Goal: Task Accomplishment & Management: Complete application form

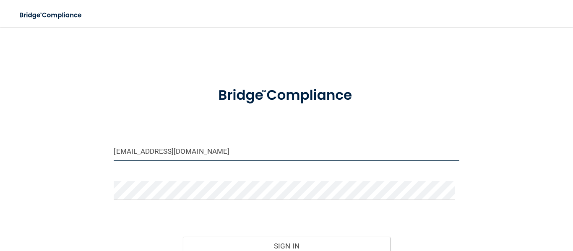
click at [223, 156] on input "[EMAIL_ADDRESS][DOMAIN_NAME]" at bounding box center [286, 151] width 345 height 19
drag, startPoint x: 238, startPoint y: 150, endPoint x: 18, endPoint y: 169, distance: 220.9
click at [18, 169] on div "[EMAIL_ADDRESS][DOMAIN_NAME] Invalid email/password. You don't have permission …" at bounding box center [286, 166] width 539 height 262
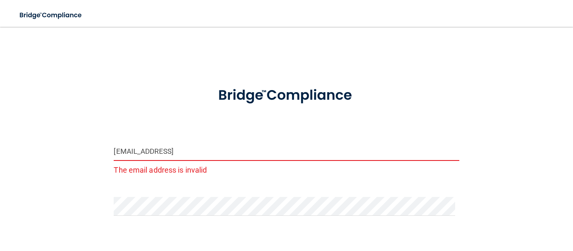
type input "[EMAIL_ADDRESS][DOMAIN_NAME]"
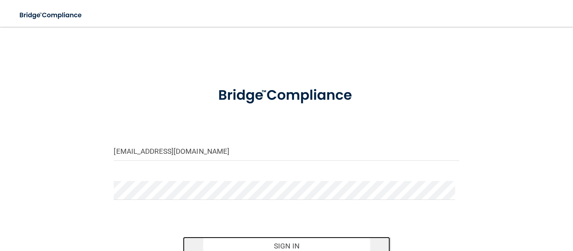
click at [321, 239] on button "Sign In" at bounding box center [286, 246] width 207 height 18
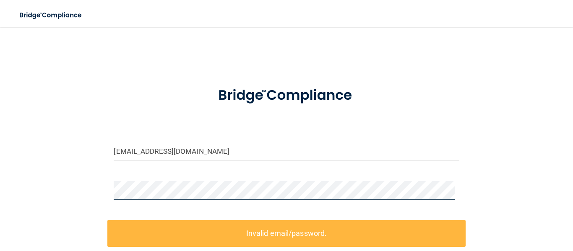
click at [29, 186] on div "[EMAIL_ADDRESS][DOMAIN_NAME] Invalid email/password. You don't have permission …" at bounding box center [286, 184] width 539 height 298
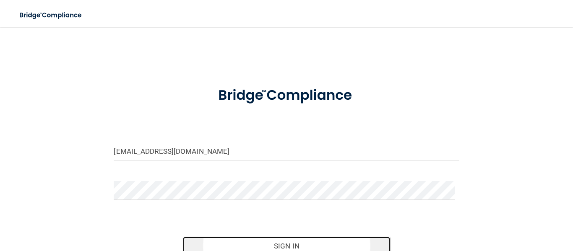
click at [229, 247] on button "Sign In" at bounding box center [286, 246] width 207 height 18
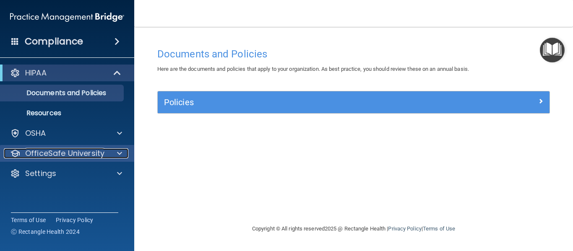
click at [78, 151] on p "OfficeSafe University" at bounding box center [64, 153] width 79 height 10
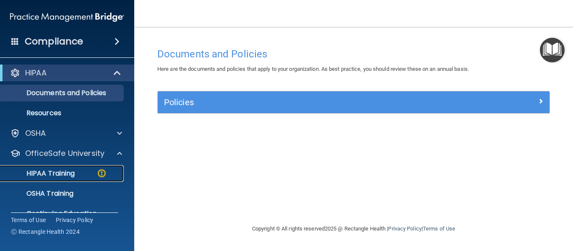
click at [75, 172] on p "HIPAA Training" at bounding box center [39, 173] width 69 height 8
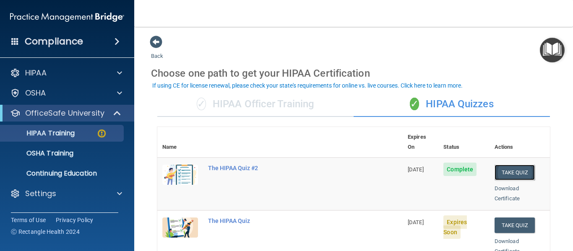
click at [504, 165] on button "Take Quiz" at bounding box center [514, 173] width 40 height 16
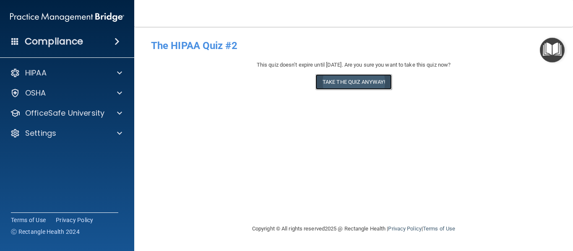
click at [342, 78] on button "Take the quiz anyway!" at bounding box center [353, 82] width 76 height 16
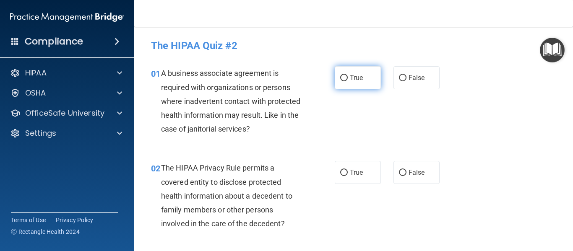
click at [341, 75] on input "True" at bounding box center [344, 78] width 8 height 6
radio input "true"
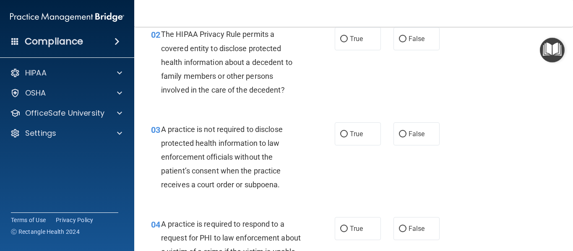
scroll to position [134, 0]
click at [340, 36] on input "True" at bounding box center [344, 39] width 8 height 6
radio input "true"
click at [400, 131] on input "False" at bounding box center [403, 134] width 8 height 6
radio input "true"
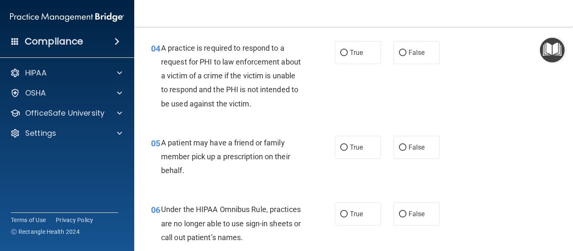
scroll to position [319, 0]
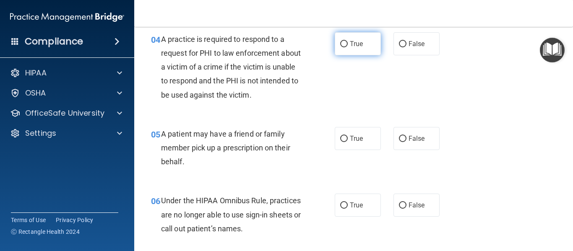
click at [342, 43] on input "True" at bounding box center [344, 44] width 8 height 6
radio input "true"
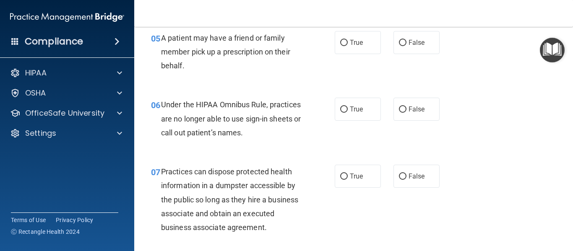
scroll to position [419, 0]
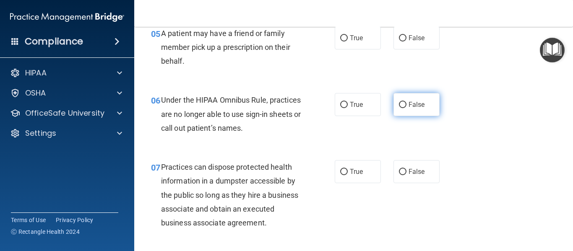
click at [400, 102] on input "False" at bounding box center [403, 105] width 8 height 6
radio input "true"
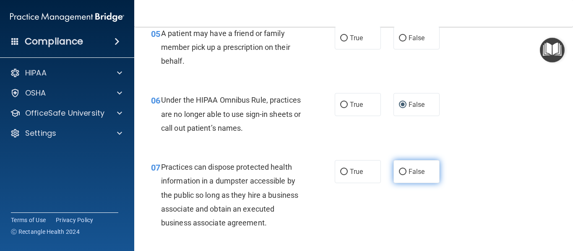
click at [398, 167] on label "False" at bounding box center [416, 171] width 46 height 23
click at [399, 169] on input "False" at bounding box center [403, 172] width 8 height 6
radio input "true"
click at [398, 167] on label "False" at bounding box center [416, 171] width 46 height 23
click at [399, 169] on input "False" at bounding box center [403, 172] width 8 height 6
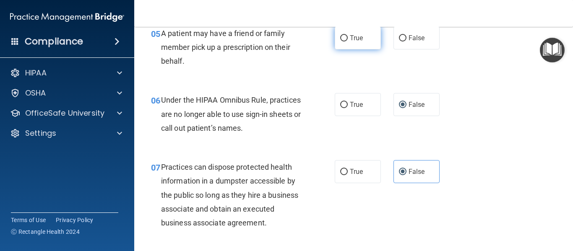
click at [342, 35] on input "True" at bounding box center [344, 38] width 8 height 6
radio input "true"
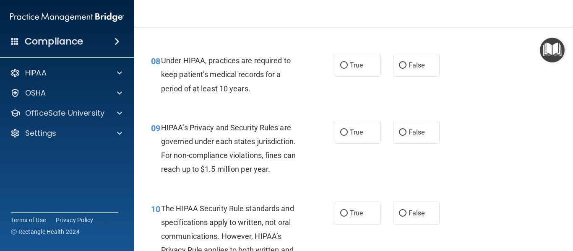
scroll to position [637, 0]
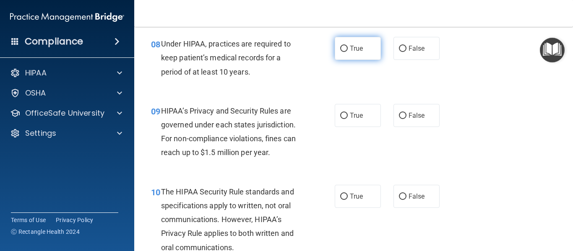
click at [340, 46] on input "True" at bounding box center [344, 49] width 8 height 6
radio input "true"
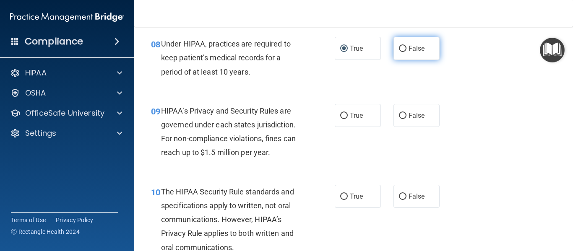
click at [401, 46] on input "False" at bounding box center [403, 49] width 8 height 6
radio input "true"
radio input "false"
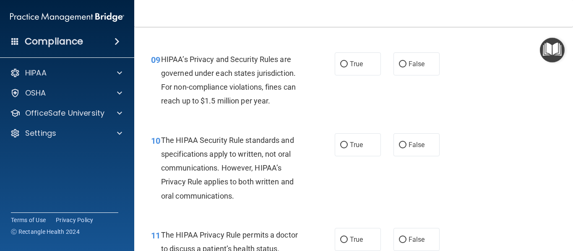
scroll to position [704, 0]
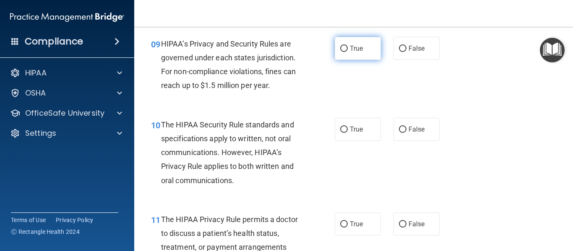
click at [340, 46] on input "True" at bounding box center [344, 49] width 8 height 6
radio input "true"
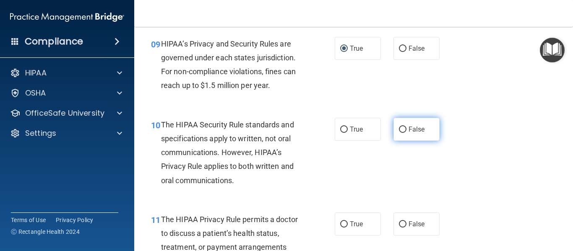
click at [401, 126] on label "False" at bounding box center [416, 129] width 46 height 23
click at [401, 127] on input "False" at bounding box center [403, 130] width 8 height 6
radio input "true"
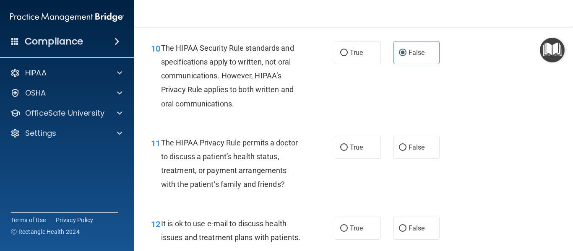
scroll to position [788, 0]
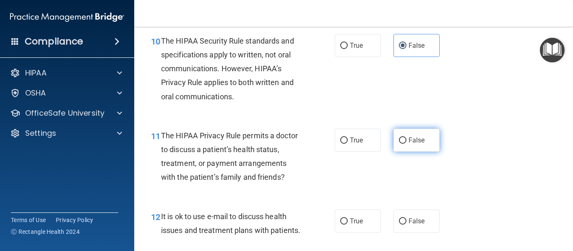
click at [399, 138] on input "False" at bounding box center [403, 141] width 8 height 6
radio input "true"
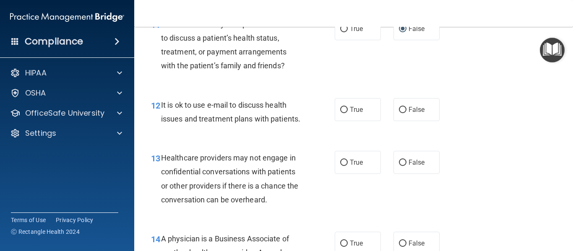
scroll to position [906, 0]
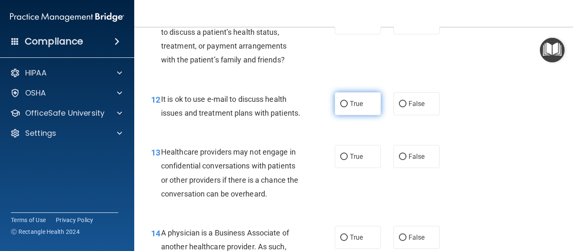
click at [343, 101] on input "True" at bounding box center [344, 104] width 8 height 6
radio input "true"
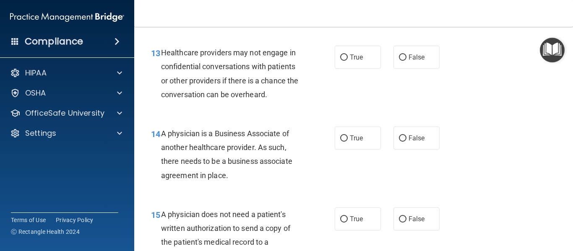
scroll to position [1023, 0]
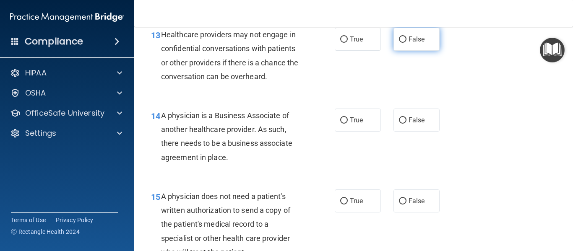
click at [400, 43] on input "False" at bounding box center [403, 39] width 8 height 6
radio input "true"
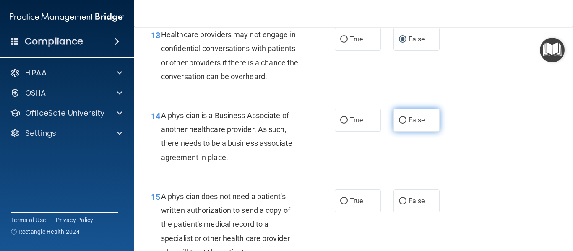
click at [399, 124] on input "False" at bounding box center [403, 120] width 8 height 6
radio input "true"
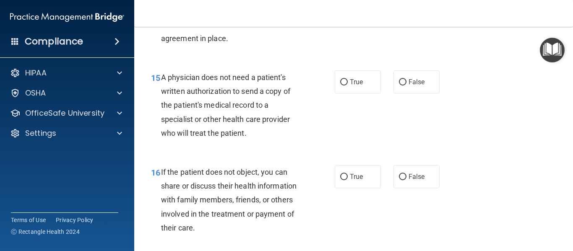
scroll to position [1157, 0]
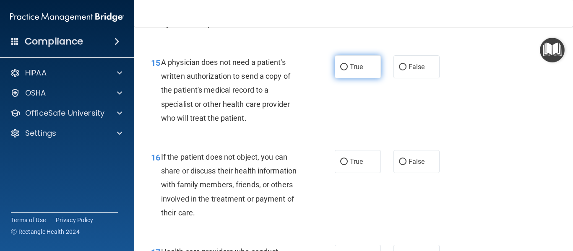
click at [340, 70] on input "True" at bounding box center [344, 67] width 8 height 6
radio input "true"
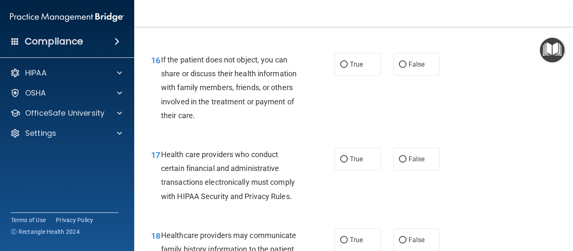
scroll to position [1275, 0]
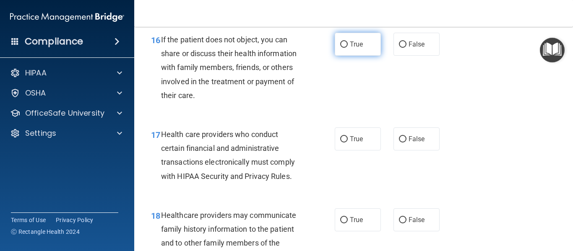
click at [340, 48] on input "True" at bounding box center [344, 45] width 8 height 6
radio input "true"
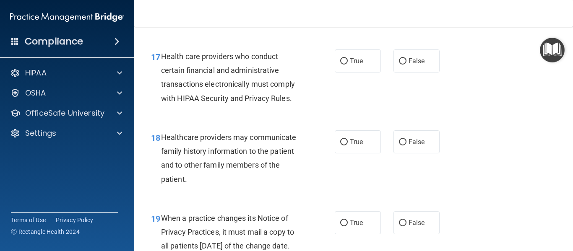
scroll to position [1375, 0]
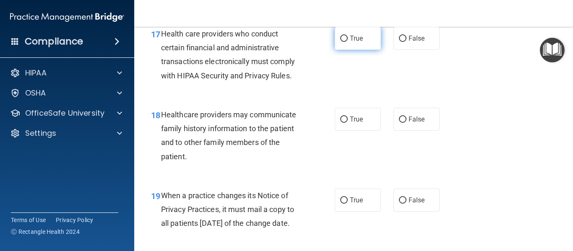
click at [342, 42] on input "True" at bounding box center [344, 39] width 8 height 6
radio input "true"
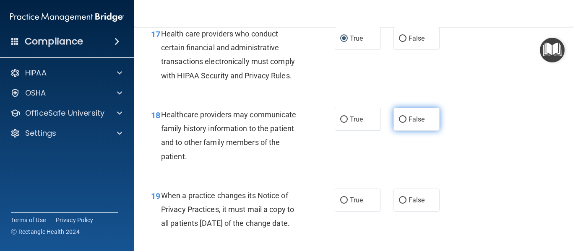
click at [408, 123] on span "False" at bounding box center [416, 119] width 16 height 8
click at [406, 123] on input "False" at bounding box center [403, 120] width 8 height 6
radio input "true"
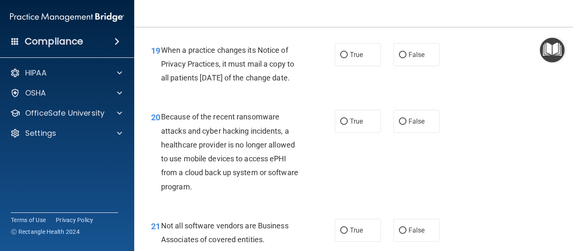
scroll to position [1526, 0]
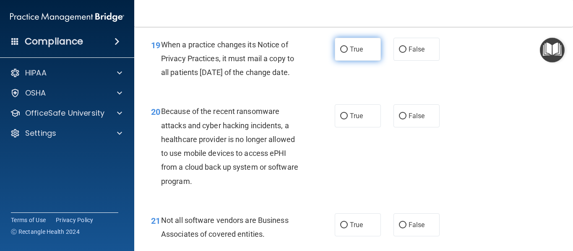
click at [350, 53] on span "True" at bounding box center [356, 49] width 13 height 8
click at [348, 53] on input "True" at bounding box center [344, 50] width 8 height 6
radio input "true"
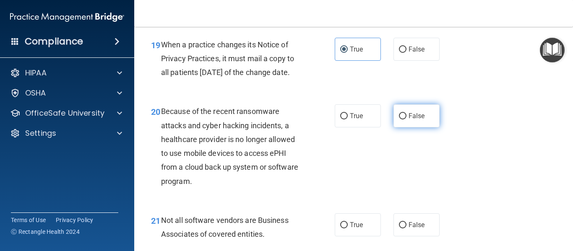
click at [403, 127] on label "False" at bounding box center [416, 115] width 46 height 23
click at [403, 120] on input "False" at bounding box center [403, 116] width 8 height 6
radio input "true"
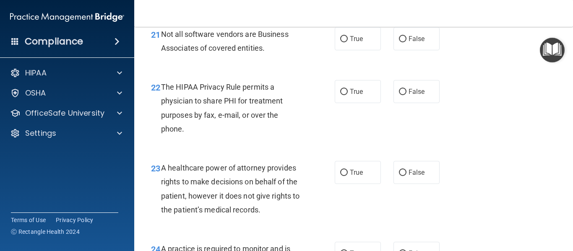
scroll to position [1728, 0]
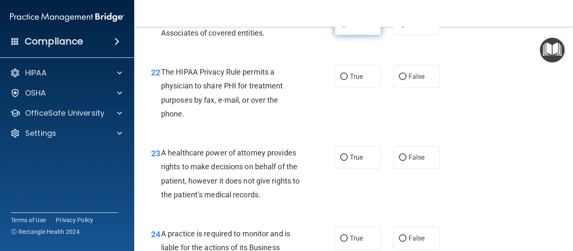
click at [340, 27] on input "True" at bounding box center [344, 24] width 8 height 6
radio input "true"
click at [340, 80] on input "True" at bounding box center [344, 77] width 8 height 6
radio input "true"
click at [396, 88] on label "False" at bounding box center [416, 76] width 46 height 23
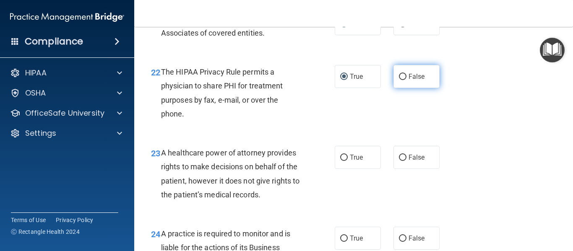
click at [399, 80] on input "False" at bounding box center [403, 77] width 8 height 6
radio input "true"
radio input "false"
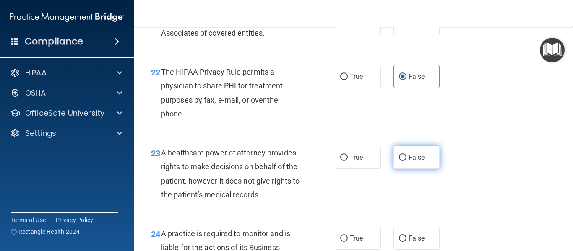
click at [399, 161] on input "False" at bounding box center [403, 158] width 8 height 6
radio input "true"
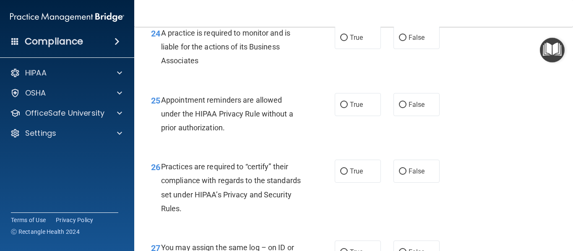
scroll to position [1929, 0]
click at [342, 41] on input "True" at bounding box center [344, 37] width 8 height 6
radio input "true"
click at [340, 116] on label "True" at bounding box center [358, 104] width 46 height 23
click at [340, 108] on input "True" at bounding box center [344, 104] width 8 height 6
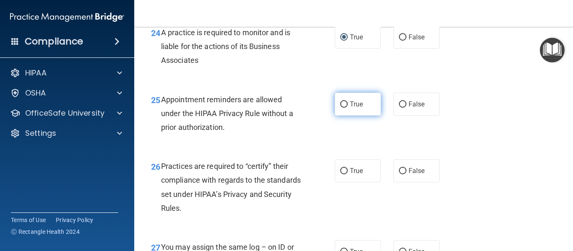
radio input "true"
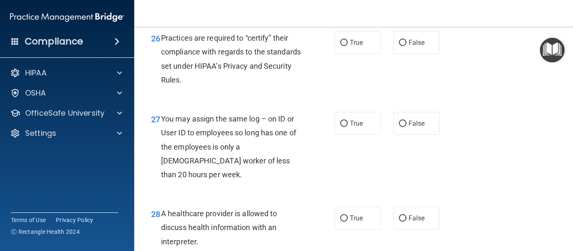
scroll to position [2063, 0]
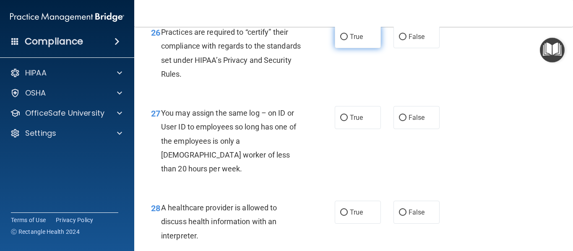
click at [340, 40] on input "True" at bounding box center [344, 37] width 8 height 6
radio input "true"
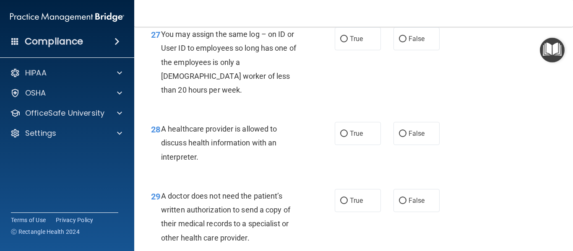
scroll to position [2147, 0]
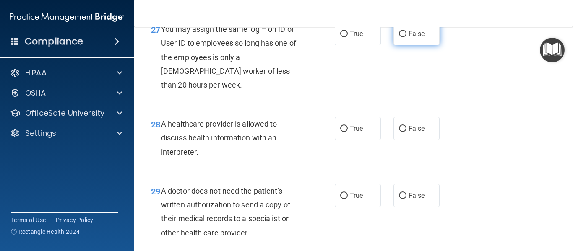
click at [399, 37] on input "False" at bounding box center [403, 34] width 8 height 6
radio input "true"
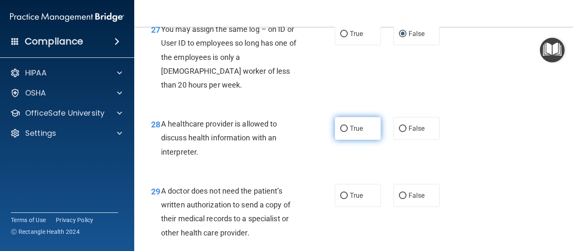
click at [345, 140] on label "True" at bounding box center [358, 128] width 46 height 23
click at [345, 132] on input "True" at bounding box center [344, 129] width 8 height 6
radio input "true"
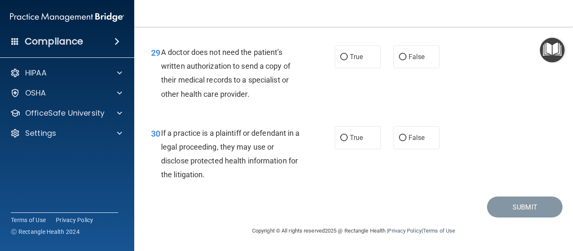
scroll to position [2298, 0]
click at [340, 53] on label "True" at bounding box center [358, 56] width 46 height 23
click at [340, 54] on input "True" at bounding box center [344, 57] width 8 height 6
radio input "true"
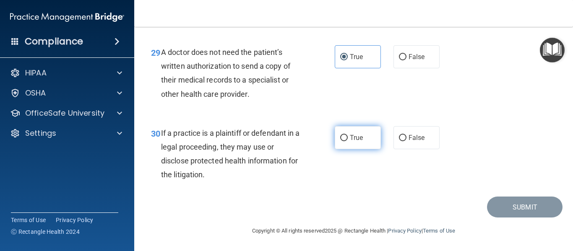
click at [342, 136] on input "True" at bounding box center [344, 138] width 8 height 6
radio input "true"
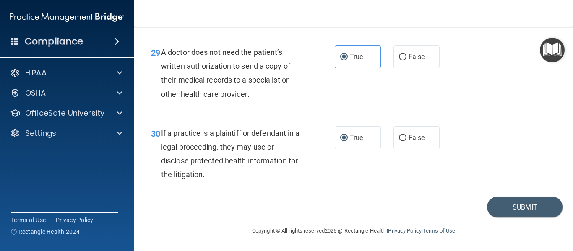
drag, startPoint x: 508, startPoint y: 208, endPoint x: 541, endPoint y: 157, distance: 60.0
click at [541, 157] on div "30 If a practice is a plaintiff or defendant in a legal proceeding, they may us…" at bounding box center [354, 156] width 418 height 81
click at [511, 212] on button "Submit" at bounding box center [524, 207] width 75 height 21
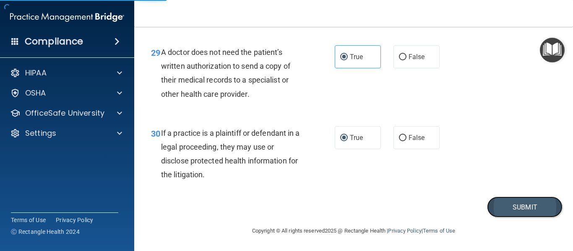
click at [513, 206] on button "Submit" at bounding box center [524, 207] width 75 height 21
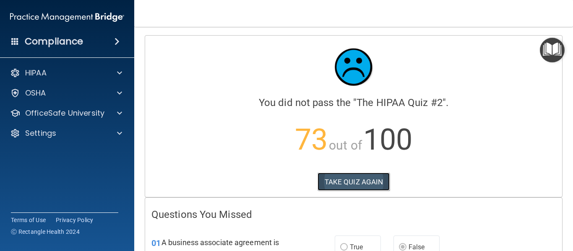
click at [337, 180] on button "TAKE QUIZ AGAIN" at bounding box center [353, 182] width 73 height 18
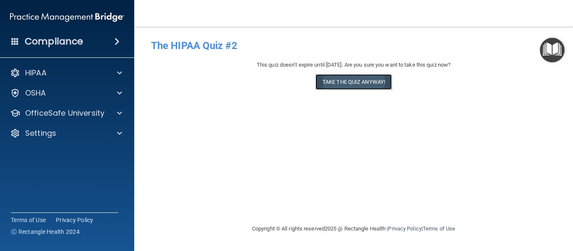
click at [346, 82] on button "Take the quiz anyway!" at bounding box center [353, 82] width 76 height 16
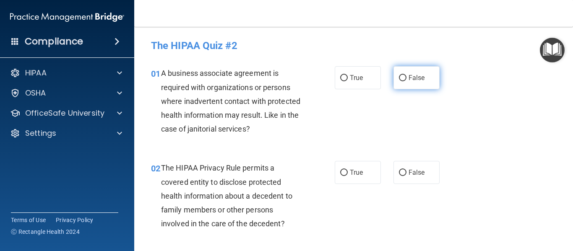
click at [399, 76] on input "False" at bounding box center [403, 78] width 8 height 6
radio input "true"
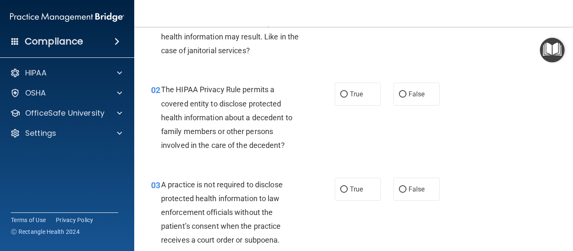
scroll to position [84, 0]
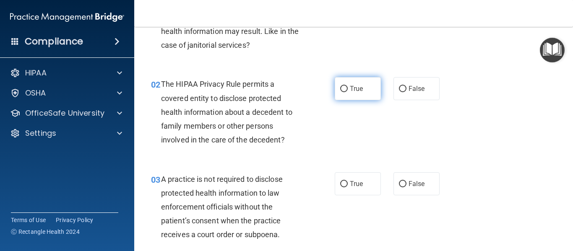
click at [340, 88] on input "True" at bounding box center [344, 89] width 8 height 6
radio input "true"
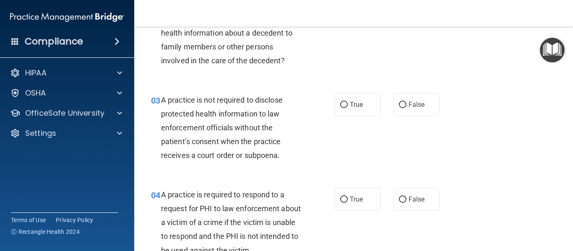
scroll to position [168, 0]
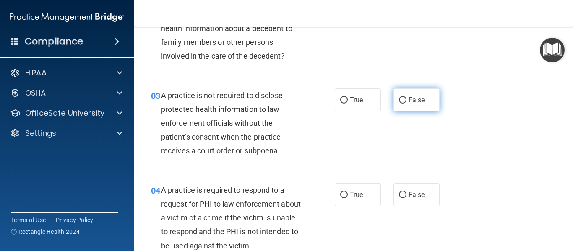
click at [400, 95] on label "False" at bounding box center [416, 99] width 46 height 23
click at [400, 97] on input "False" at bounding box center [403, 100] width 8 height 6
radio input "true"
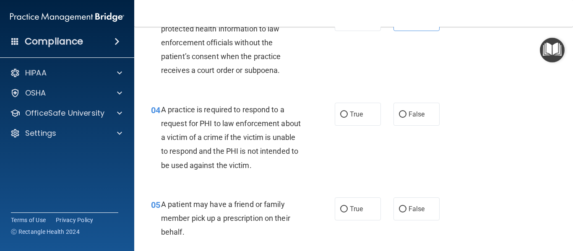
scroll to position [268, 0]
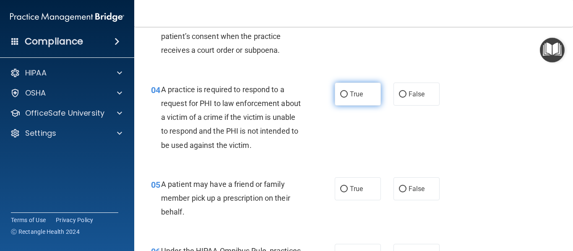
click at [341, 94] on input "True" at bounding box center [344, 94] width 8 height 6
radio input "true"
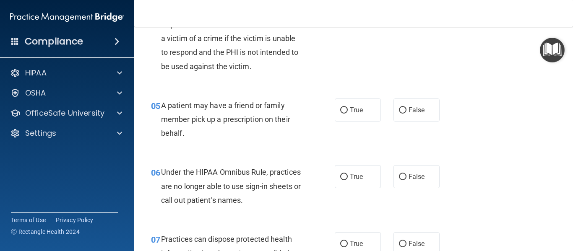
scroll to position [352, 0]
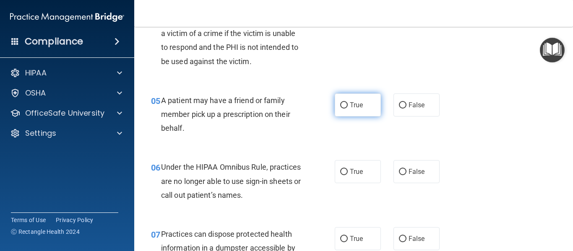
click at [340, 102] on input "True" at bounding box center [344, 105] width 8 height 6
radio input "true"
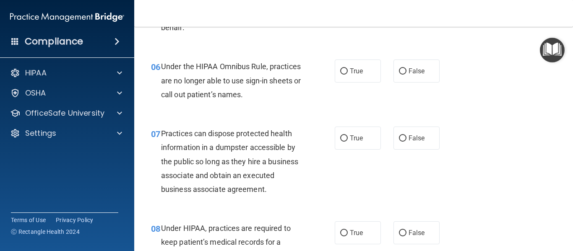
scroll to position [470, 0]
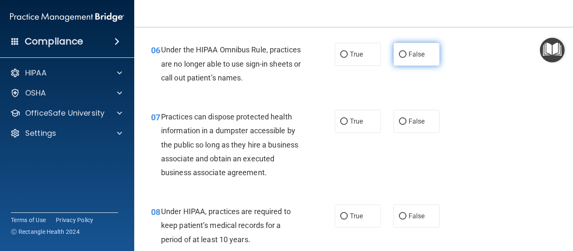
click at [398, 48] on label "False" at bounding box center [416, 54] width 46 height 23
click at [399, 52] on input "False" at bounding box center [403, 55] width 8 height 6
radio input "true"
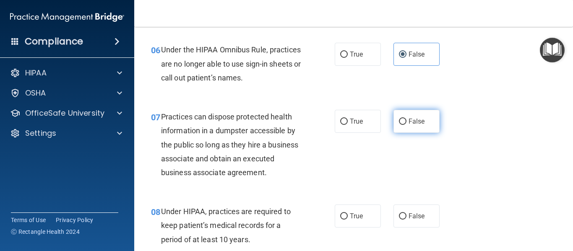
click at [399, 119] on input "False" at bounding box center [403, 122] width 8 height 6
radio input "true"
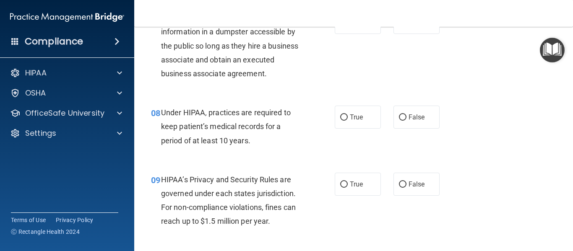
scroll to position [570, 0]
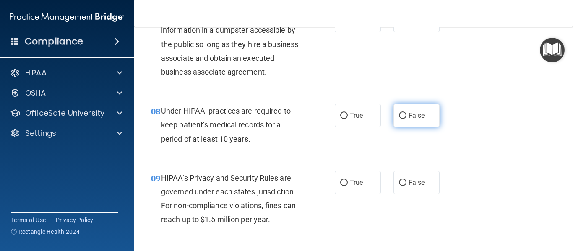
click at [398, 111] on label "False" at bounding box center [416, 115] width 46 height 23
click at [399, 113] on input "False" at bounding box center [403, 116] width 8 height 6
radio input "true"
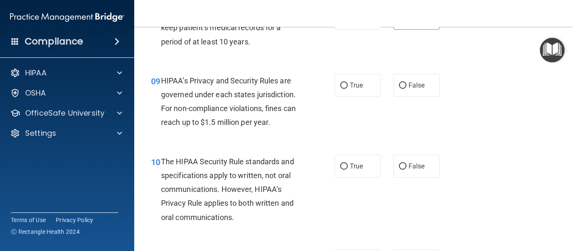
scroll to position [671, 0]
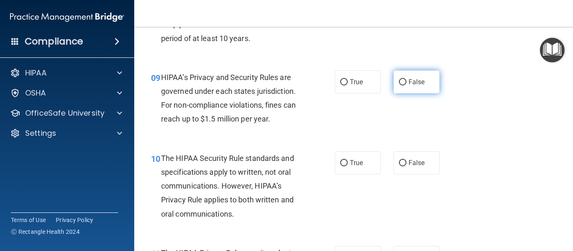
click at [399, 79] on input "False" at bounding box center [403, 82] width 8 height 6
radio input "true"
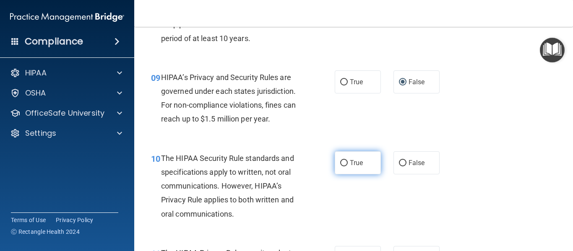
click at [340, 164] on input "True" at bounding box center [344, 163] width 8 height 6
radio input "true"
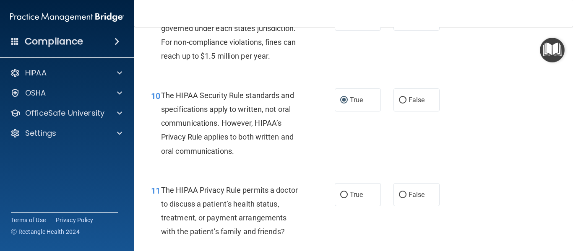
scroll to position [738, 0]
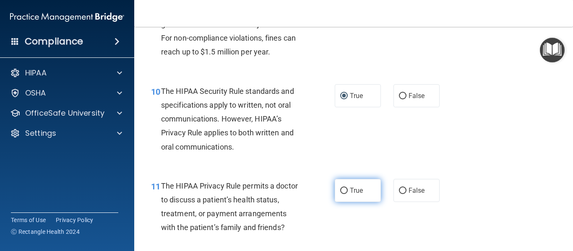
click at [342, 188] on input "True" at bounding box center [344, 191] width 8 height 6
radio input "true"
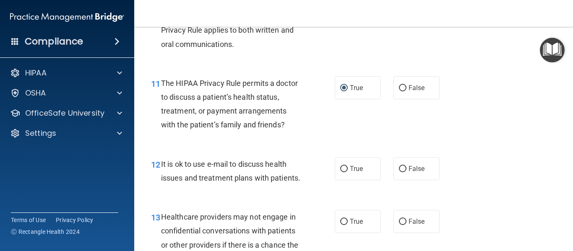
scroll to position [855, 0]
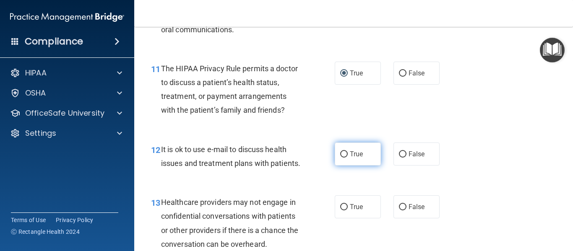
click at [340, 152] on input "True" at bounding box center [344, 154] width 8 height 6
radio input "true"
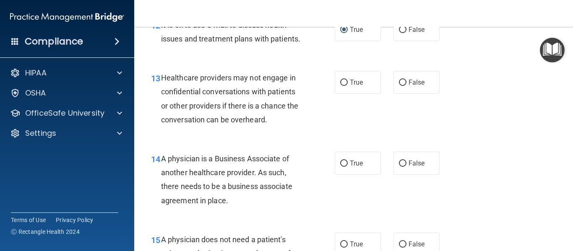
scroll to position [990, 0]
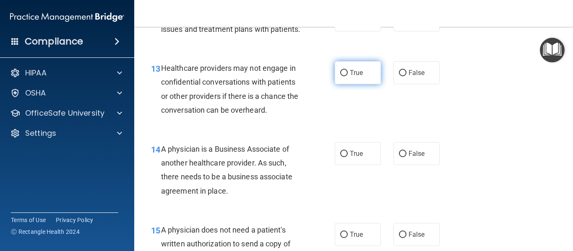
click at [341, 76] on input "True" at bounding box center [344, 73] width 8 height 6
radio input "true"
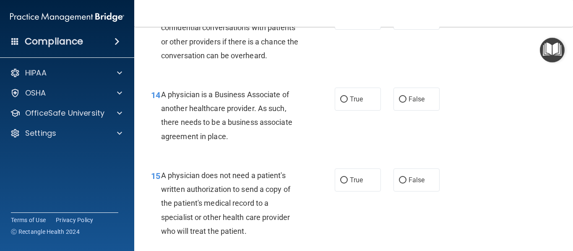
scroll to position [1057, 0]
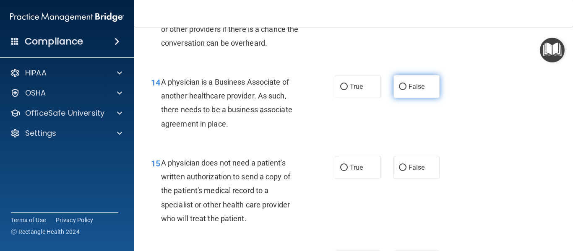
click at [399, 90] on input "False" at bounding box center [403, 87] width 8 height 6
radio input "true"
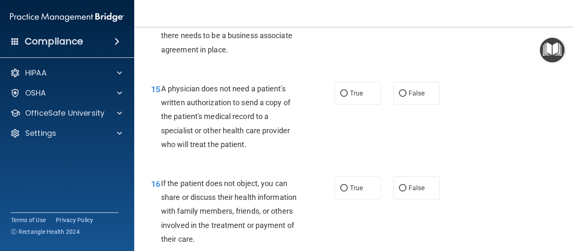
scroll to position [1141, 0]
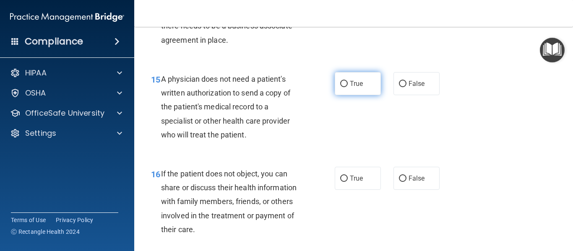
click at [342, 87] on input "True" at bounding box center [344, 84] width 8 height 6
radio input "true"
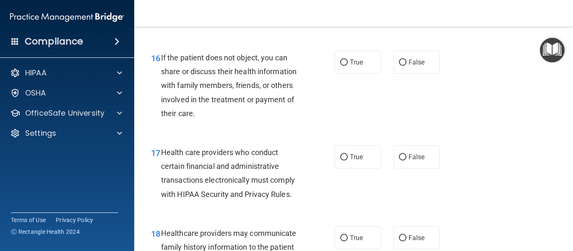
scroll to position [1258, 0]
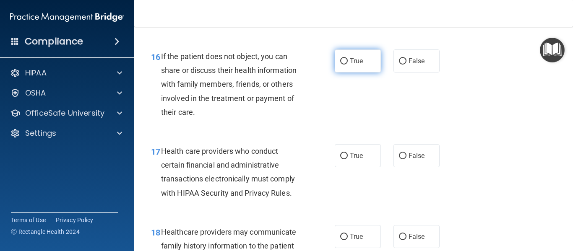
click at [343, 65] on input "True" at bounding box center [344, 61] width 8 height 6
radio input "true"
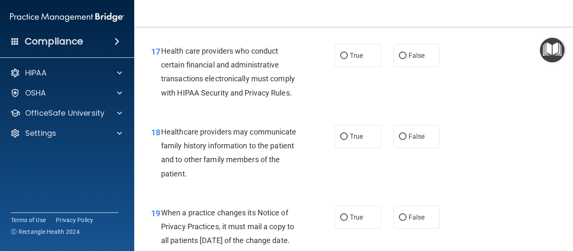
scroll to position [1359, 0]
click at [340, 59] on input "True" at bounding box center [344, 55] width 8 height 6
radio input "true"
click at [399, 144] on label "False" at bounding box center [416, 136] width 46 height 23
click at [399, 140] on input "False" at bounding box center [403, 136] width 8 height 6
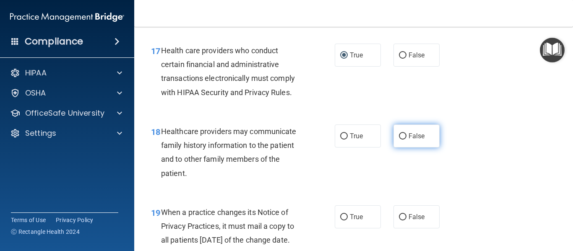
radio input "true"
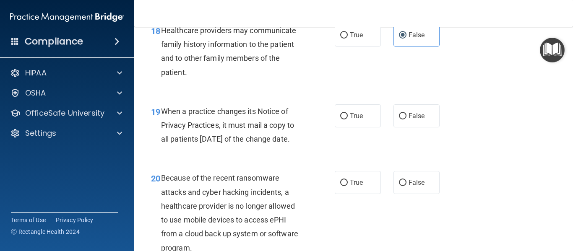
scroll to position [1476, 0]
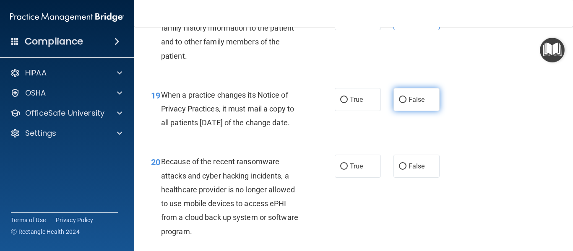
click at [401, 103] on input "False" at bounding box center [403, 100] width 8 height 6
radio input "true"
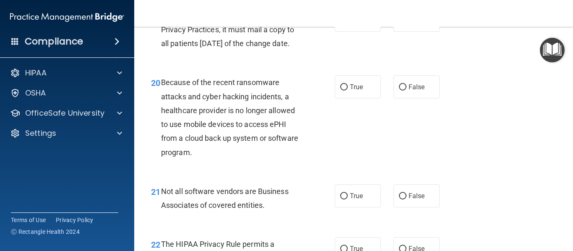
scroll to position [1560, 0]
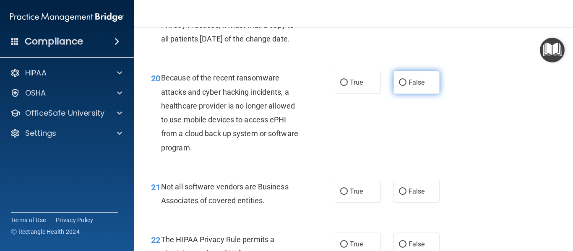
click at [399, 86] on input "False" at bounding box center [403, 83] width 8 height 6
radio input "true"
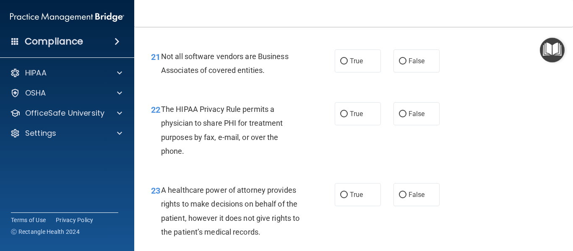
scroll to position [1694, 0]
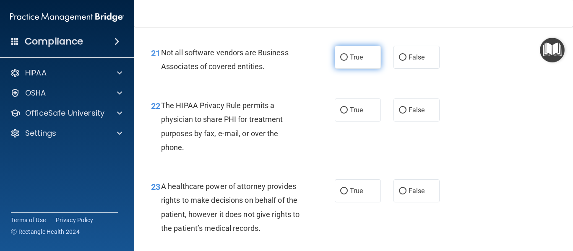
click at [340, 61] on input "True" at bounding box center [344, 58] width 8 height 6
radio input "true"
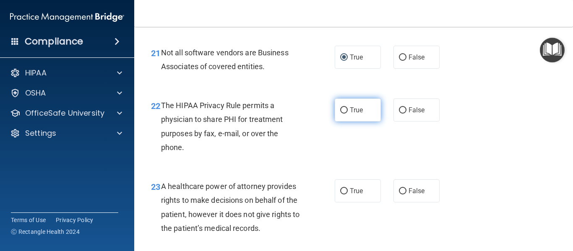
click at [343, 114] on input "True" at bounding box center [344, 110] width 8 height 6
radio input "true"
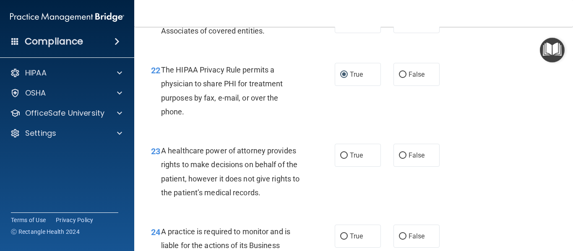
scroll to position [1744, 0]
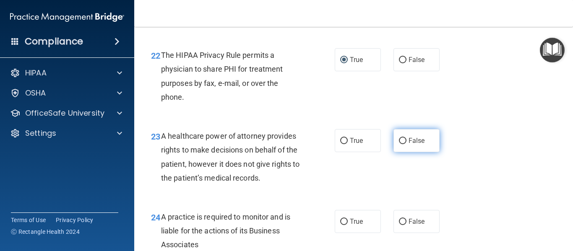
click at [403, 152] on label "False" at bounding box center [416, 140] width 46 height 23
click at [403, 144] on input "False" at bounding box center [403, 141] width 8 height 6
radio input "true"
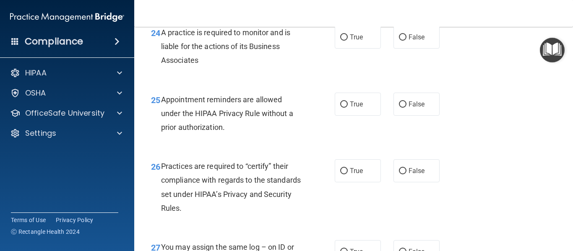
scroll to position [1946, 0]
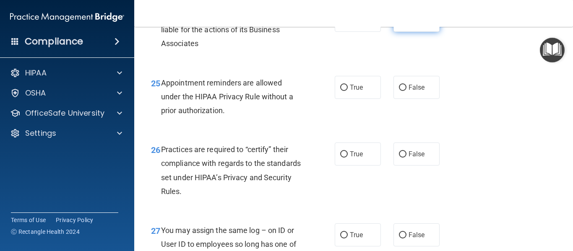
click at [400, 24] on input "False" at bounding box center [403, 21] width 8 height 6
radio input "true"
click at [340, 91] on input "True" at bounding box center [344, 88] width 8 height 6
radio input "true"
click at [399, 158] on input "False" at bounding box center [403, 154] width 8 height 6
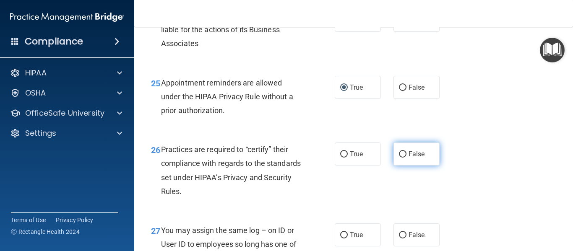
radio input "true"
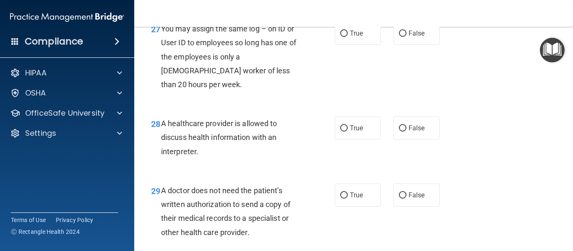
scroll to position [2164, 0]
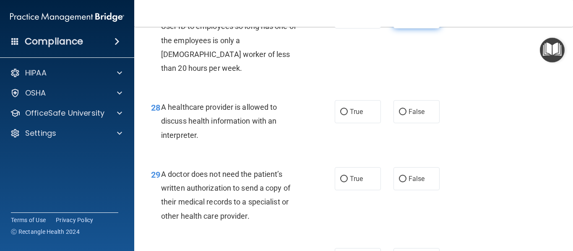
click at [400, 21] on input "False" at bounding box center [403, 17] width 8 height 6
radio input "true"
click at [341, 115] on input "True" at bounding box center [344, 112] width 8 height 6
radio input "true"
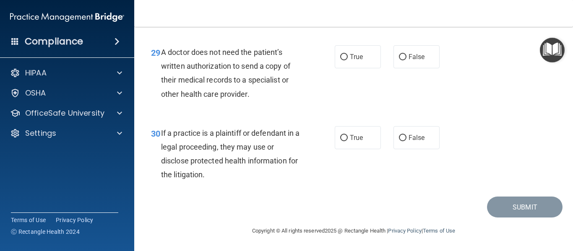
scroll to position [2298, 0]
click at [342, 55] on input "True" at bounding box center [344, 57] width 8 height 6
radio input "true"
click at [338, 132] on label "True" at bounding box center [358, 137] width 46 height 23
click at [340, 135] on input "True" at bounding box center [344, 138] width 8 height 6
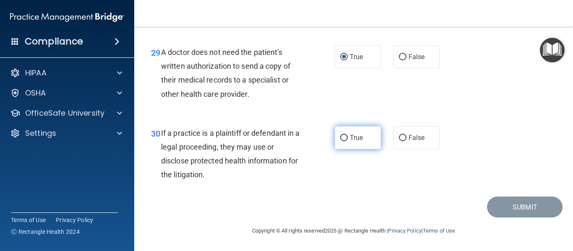
radio input "true"
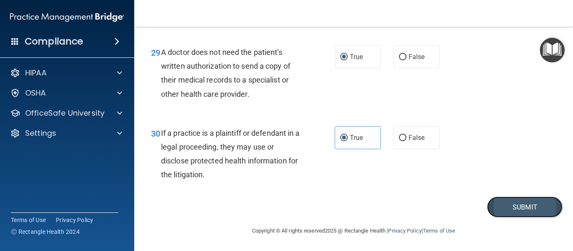
click at [497, 207] on button "Submit" at bounding box center [524, 207] width 75 height 21
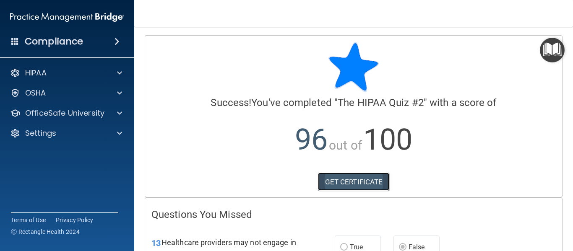
click at [348, 180] on link "GET CERTIFICATE" at bounding box center [354, 182] width 72 height 18
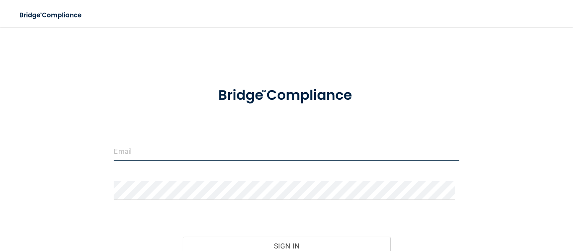
type input "[EMAIL_ADDRESS][DOMAIN_NAME]"
click at [214, 151] on input "[EMAIL_ADDRESS][DOMAIN_NAME]" at bounding box center [286, 151] width 345 height 19
click at [193, 153] on input "[EMAIL_ADDRESS][DOMAIN_NAME]" at bounding box center [286, 151] width 345 height 19
drag, startPoint x: 229, startPoint y: 148, endPoint x: 26, endPoint y: 143, distance: 202.6
click at [26, 143] on div "[EMAIL_ADDRESS][DOMAIN_NAME] Invalid email/password. You don't have permission …" at bounding box center [286, 166] width 539 height 262
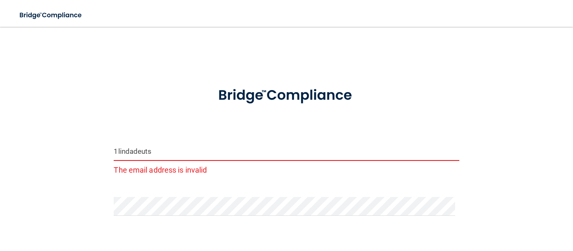
type input "[EMAIL_ADDRESS][DOMAIN_NAME]"
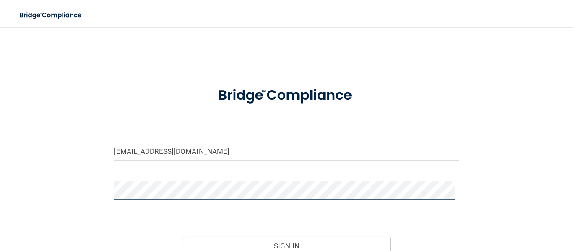
click at [5, 199] on main "[EMAIL_ADDRESS][DOMAIN_NAME] Invalid email/password. You don't have permission …" at bounding box center [286, 139] width 573 height 224
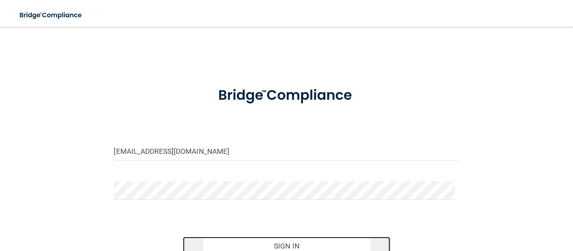
click at [254, 245] on button "Sign In" at bounding box center [286, 246] width 207 height 18
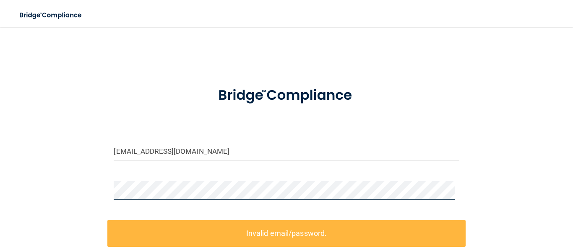
click at [64, 197] on div "[EMAIL_ADDRESS][DOMAIN_NAME] Invalid email/password. You don't have permission …" at bounding box center [286, 184] width 539 height 298
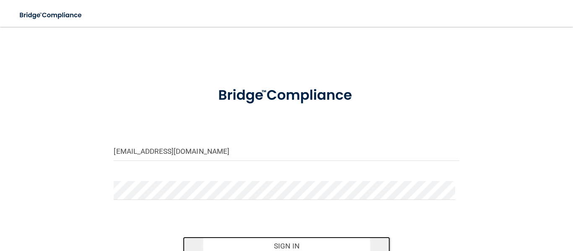
click at [203, 243] on button "Sign In" at bounding box center [286, 246] width 207 height 18
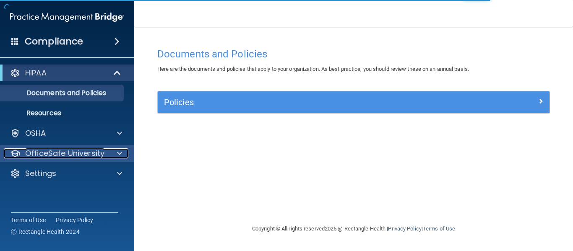
click at [89, 156] on p "OfficeSafe University" at bounding box center [64, 153] width 79 height 10
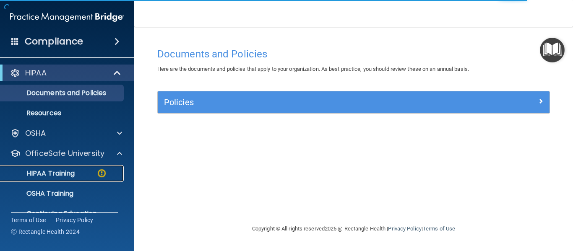
click at [68, 172] on p "HIPAA Training" at bounding box center [39, 173] width 69 height 8
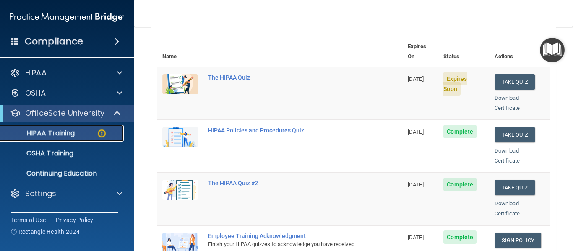
scroll to position [101, 0]
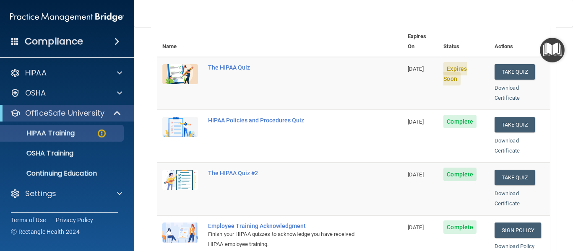
click at [496, 83] on div "Download Certificate" at bounding box center [519, 93] width 50 height 20
click at [495, 85] on link "Download Certificate" at bounding box center [506, 93] width 25 height 16
click at [499, 64] on button "Take Quiz" at bounding box center [514, 72] width 40 height 16
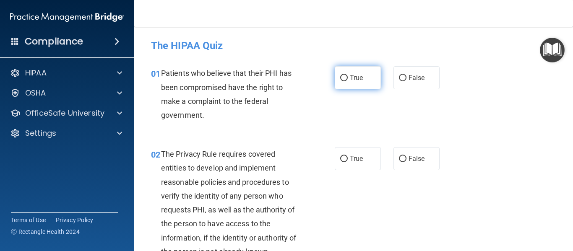
click at [343, 78] on input "True" at bounding box center [344, 78] width 8 height 6
radio input "true"
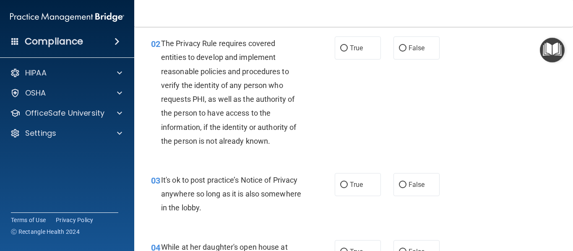
scroll to position [117, 0]
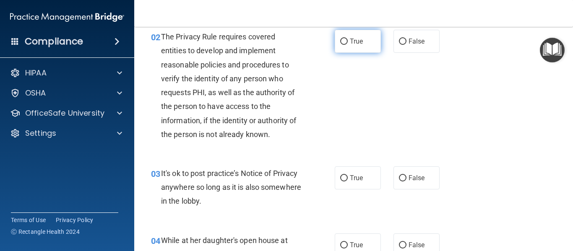
click at [340, 39] on input "True" at bounding box center [344, 42] width 8 height 6
radio input "true"
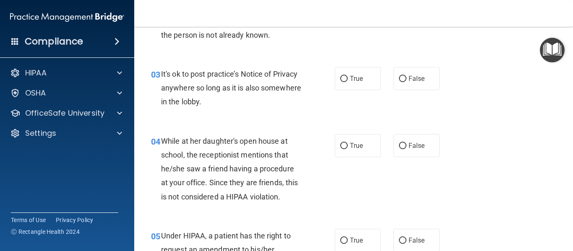
scroll to position [218, 0]
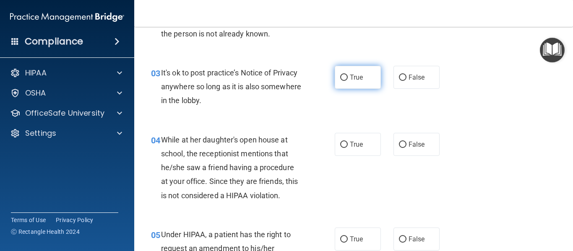
click at [343, 76] on input "True" at bounding box center [344, 78] width 8 height 6
radio input "true"
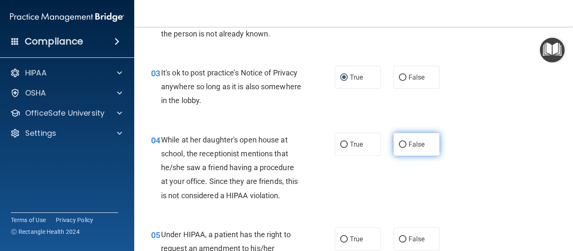
click at [399, 143] on input "False" at bounding box center [403, 145] width 8 height 6
radio input "true"
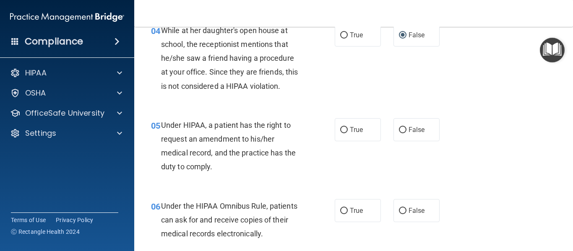
scroll to position [335, 0]
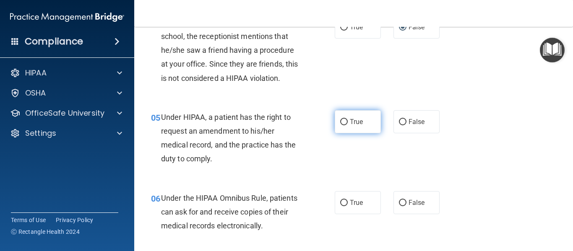
click at [338, 118] on label "True" at bounding box center [358, 121] width 46 height 23
click at [340, 119] on input "True" at bounding box center [344, 122] width 8 height 6
radio input "true"
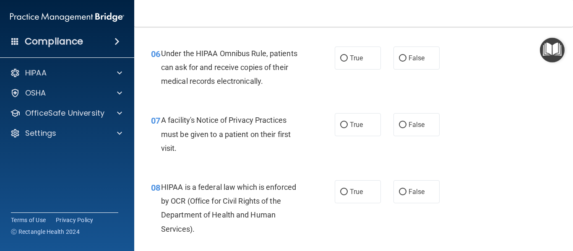
scroll to position [486, 0]
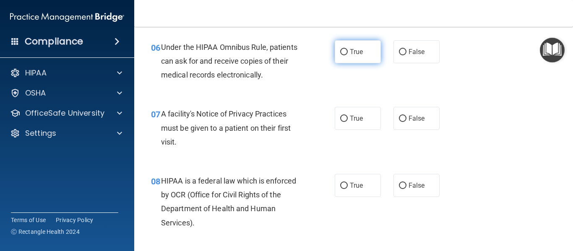
click at [345, 51] on label "True" at bounding box center [358, 51] width 46 height 23
click at [345, 51] on input "True" at bounding box center [344, 52] width 8 height 6
radio input "true"
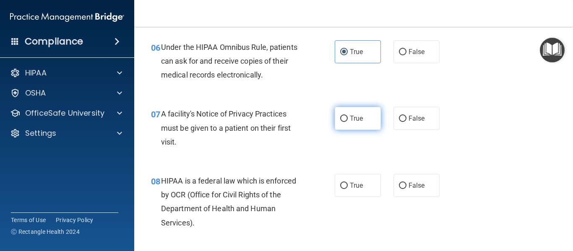
click at [340, 116] on input "True" at bounding box center [344, 119] width 8 height 6
radio input "true"
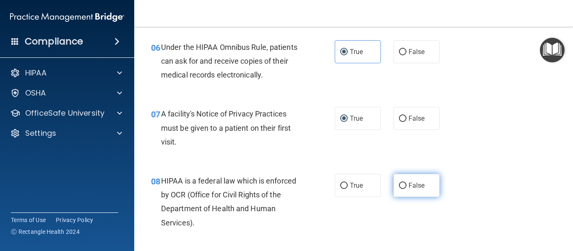
click at [399, 185] on input "False" at bounding box center [403, 186] width 8 height 6
radio input "true"
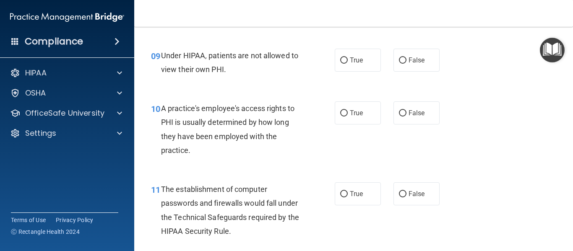
scroll to position [704, 0]
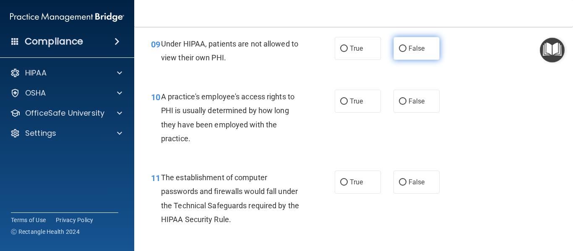
click at [403, 43] on label "False" at bounding box center [416, 48] width 46 height 23
click at [403, 46] on input "False" at bounding box center [403, 49] width 8 height 6
radio input "true"
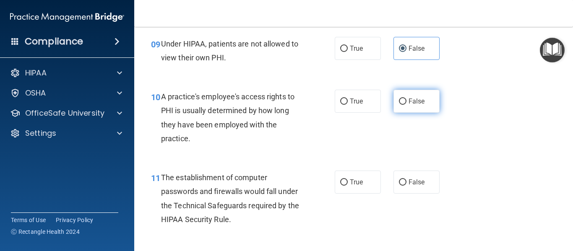
click at [401, 99] on input "False" at bounding box center [403, 102] width 8 height 6
radio input "true"
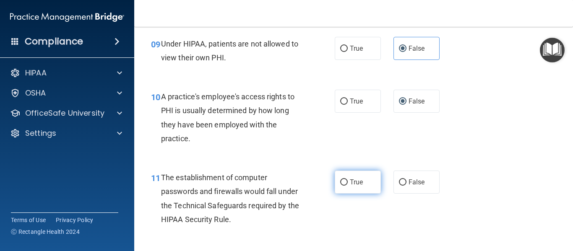
click at [340, 175] on label "True" at bounding box center [358, 182] width 46 height 23
click at [340, 179] on input "True" at bounding box center [344, 182] width 8 height 6
radio input "true"
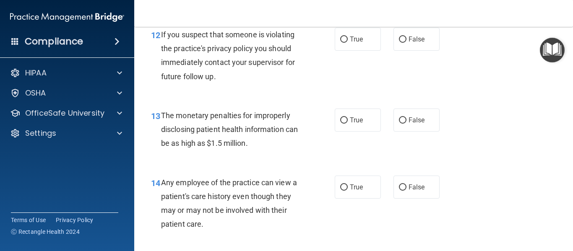
scroll to position [922, 0]
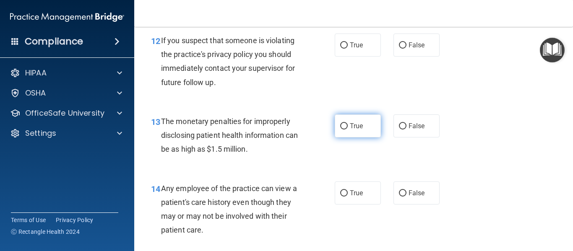
click at [341, 123] on input "True" at bounding box center [344, 126] width 8 height 6
radio input "true"
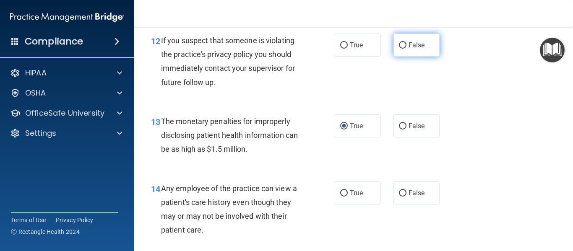
click at [397, 37] on label "False" at bounding box center [416, 45] width 46 height 23
click at [399, 42] on input "False" at bounding box center [403, 45] width 8 height 6
radio input "true"
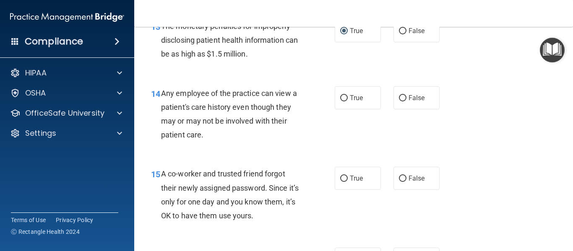
scroll to position [1023, 0]
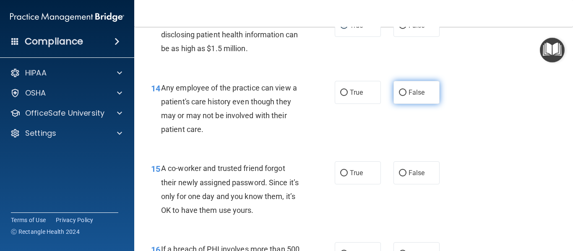
click at [399, 94] on input "False" at bounding box center [403, 93] width 8 height 6
radio input "true"
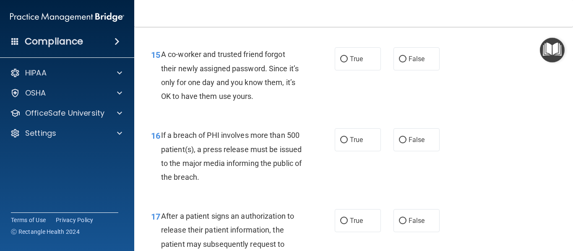
scroll to position [1141, 0]
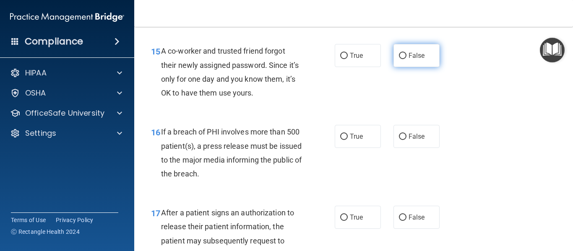
click at [400, 54] on input "False" at bounding box center [403, 56] width 8 height 6
radio input "true"
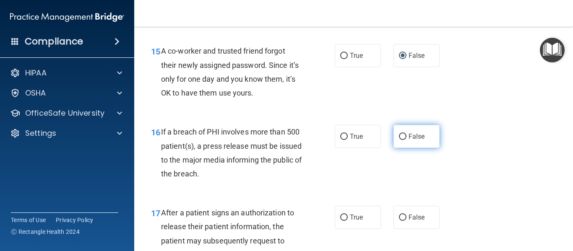
click at [402, 132] on label "False" at bounding box center [416, 136] width 46 height 23
click at [402, 134] on input "False" at bounding box center [403, 137] width 8 height 6
radio input "true"
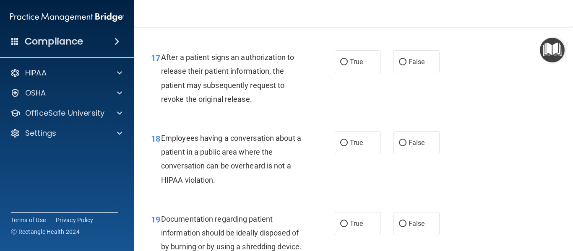
scroll to position [1308, 0]
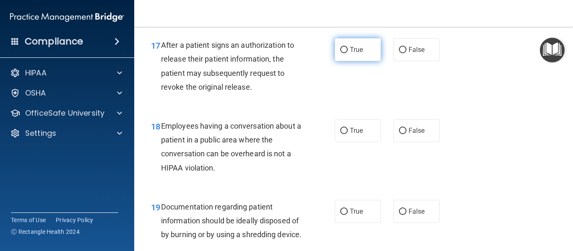
click at [343, 50] on input "True" at bounding box center [344, 50] width 8 height 6
radio input "true"
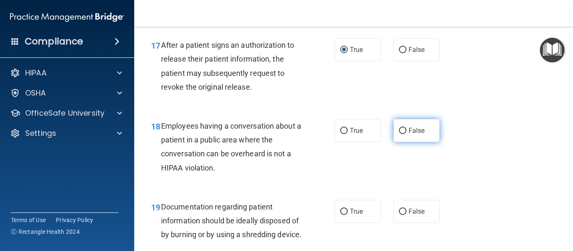
click at [396, 127] on label "False" at bounding box center [416, 130] width 46 height 23
click at [399, 128] on input "False" at bounding box center [403, 131] width 8 height 6
radio input "true"
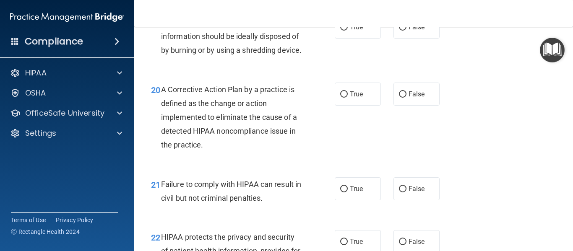
scroll to position [1476, 0]
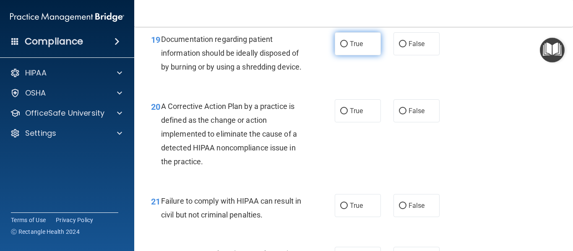
click at [343, 41] on input "True" at bounding box center [344, 44] width 8 height 6
radio input "true"
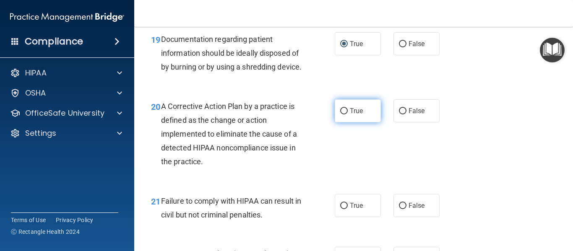
click at [350, 115] on span "True" at bounding box center [356, 111] width 13 height 8
click at [348, 114] on input "True" at bounding box center [344, 111] width 8 height 6
radio input "true"
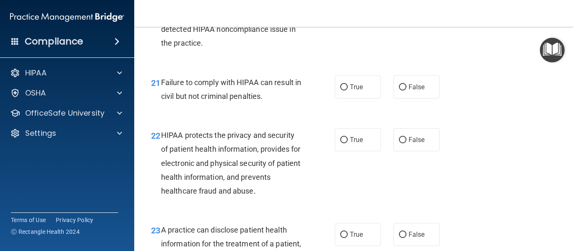
scroll to position [1610, 0]
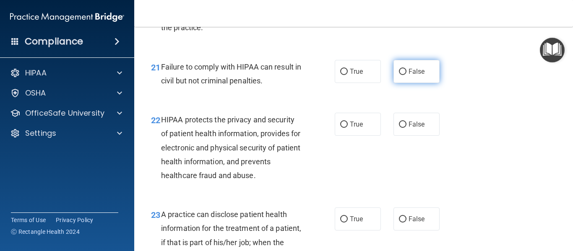
click at [403, 82] on label "False" at bounding box center [416, 71] width 46 height 23
click at [403, 75] on input "False" at bounding box center [403, 72] width 8 height 6
radio input "true"
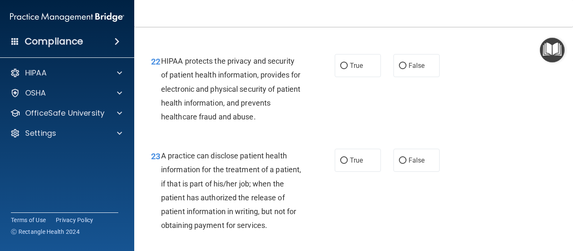
scroll to position [1677, 0]
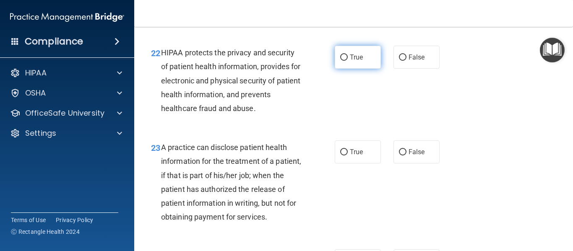
click at [341, 61] on input "True" at bounding box center [344, 58] width 8 height 6
radio input "true"
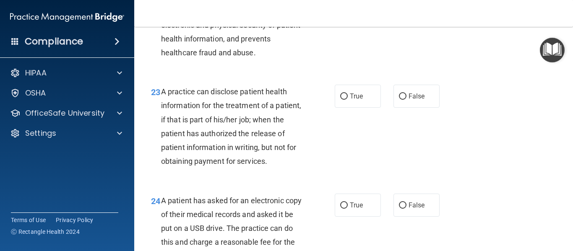
scroll to position [1744, 0]
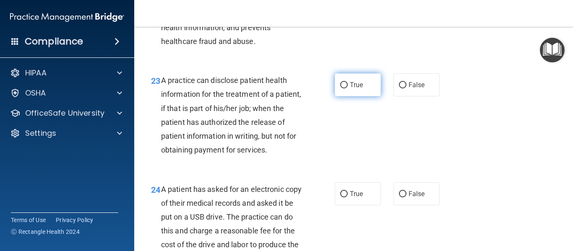
click at [343, 88] on input "True" at bounding box center [344, 85] width 8 height 6
radio input "true"
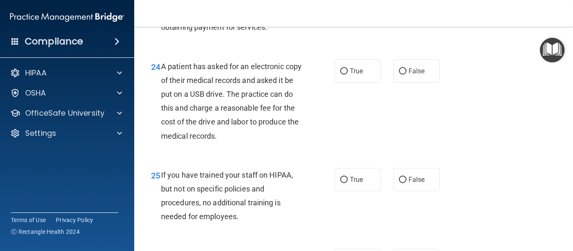
scroll to position [1879, 0]
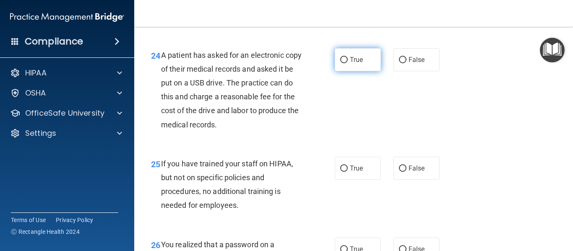
click at [340, 63] on input "True" at bounding box center [344, 60] width 8 height 6
radio input "true"
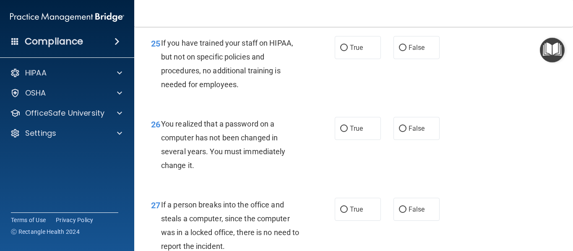
scroll to position [2013, 0]
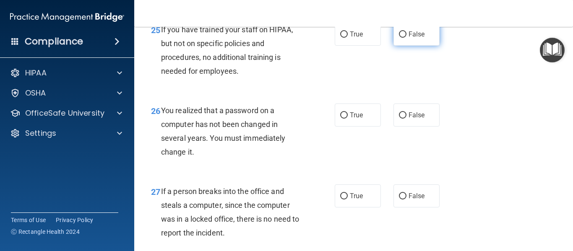
click at [403, 46] on label "False" at bounding box center [416, 34] width 46 height 23
click at [403, 38] on input "False" at bounding box center [403, 34] width 8 height 6
radio input "true"
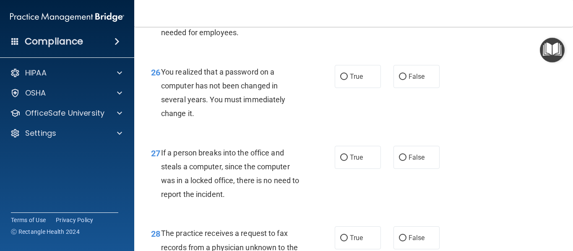
scroll to position [2063, 0]
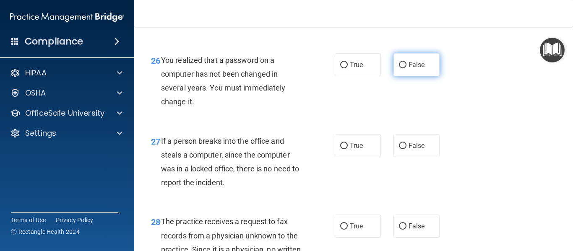
click at [401, 68] on input "False" at bounding box center [403, 65] width 8 height 6
radio input "true"
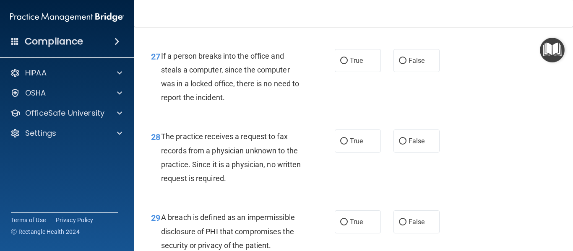
scroll to position [2164, 0]
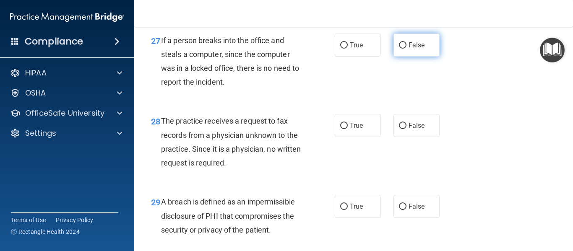
click at [400, 49] on input "False" at bounding box center [403, 45] width 8 height 6
radio input "true"
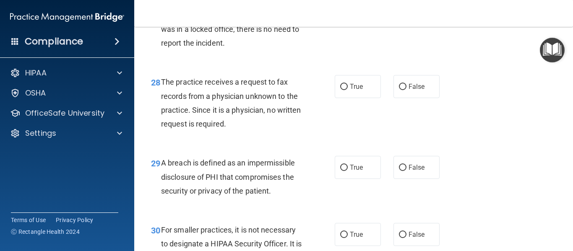
scroll to position [2214, 0]
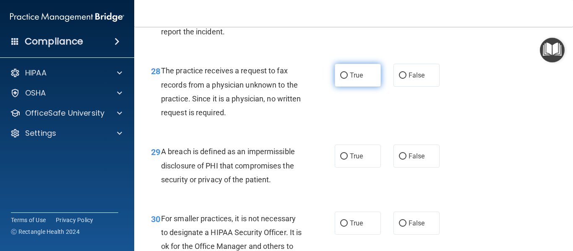
click at [340, 79] on input "True" at bounding box center [344, 76] width 8 height 6
radio input "true"
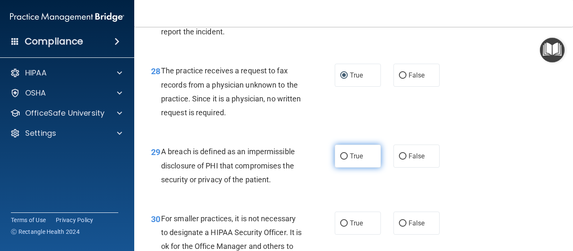
click at [343, 160] on input "True" at bounding box center [344, 156] width 8 height 6
radio input "true"
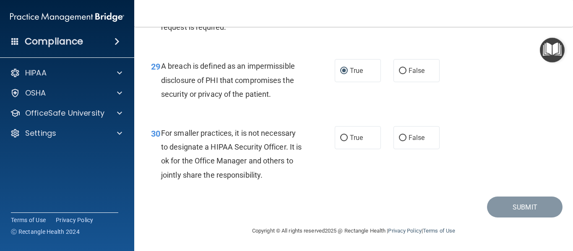
scroll to position [2315, 0]
click at [399, 141] on input "False" at bounding box center [403, 138] width 8 height 6
radio input "true"
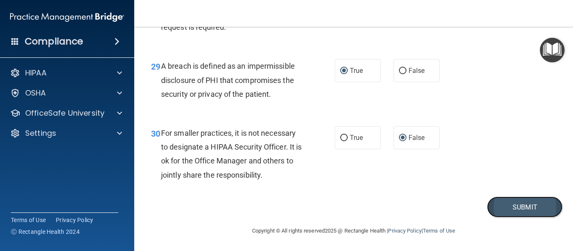
click at [528, 218] on button "Submit" at bounding box center [524, 207] width 75 height 21
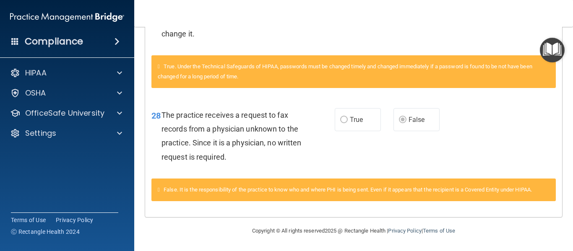
scroll to position [967, 0]
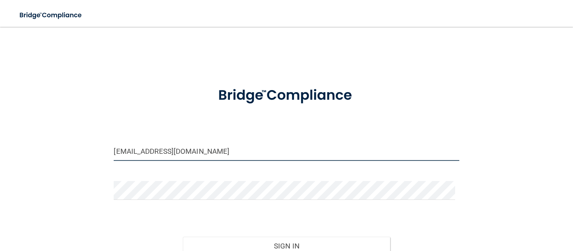
click at [205, 151] on input "[EMAIL_ADDRESS][DOMAIN_NAME]" at bounding box center [286, 151] width 345 height 19
drag, startPoint x: 251, startPoint y: 151, endPoint x: 0, endPoint y: 228, distance: 262.5
click at [0, 228] on main "merxbauer.maierdental@gm1ail.com Invalid email/password. You don't have permiss…" at bounding box center [286, 139] width 573 height 224
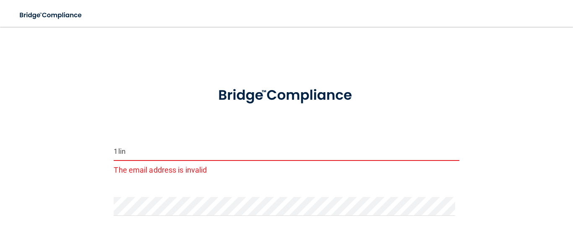
type input "1lindadeutsch@gmail.com"
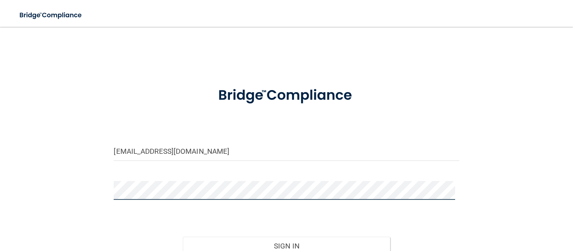
click at [0, 220] on main "1lindadeutsch@gmail.com Invalid email/password. You don't have permission to ac…" at bounding box center [286, 139] width 573 height 224
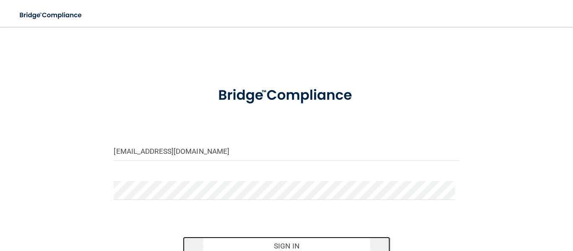
click at [223, 246] on button "Sign In" at bounding box center [286, 246] width 207 height 18
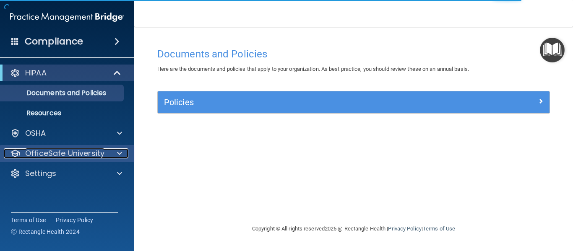
click at [45, 154] on p "OfficeSafe University" at bounding box center [64, 153] width 79 height 10
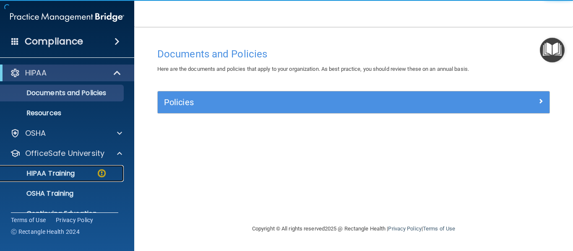
click at [53, 174] on p "HIPAA Training" at bounding box center [39, 173] width 69 height 8
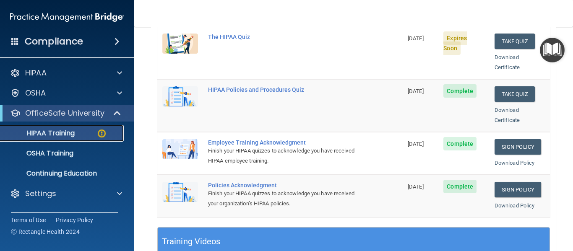
scroll to position [184, 0]
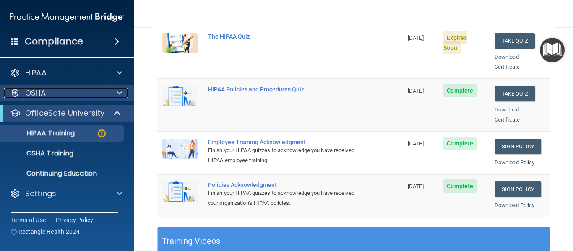
click at [108, 93] on div at bounding box center [118, 93] width 21 height 10
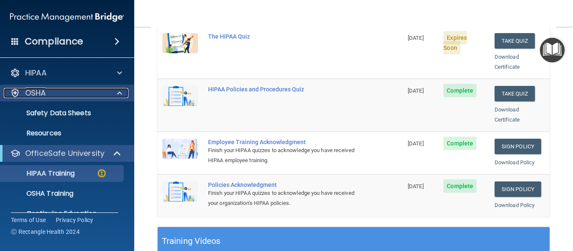
click at [108, 93] on div at bounding box center [118, 93] width 21 height 10
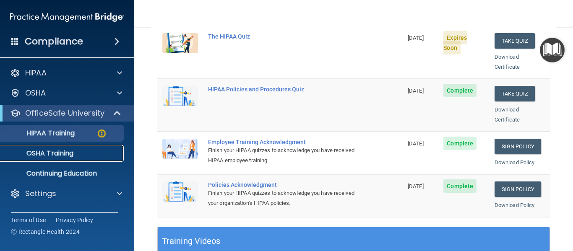
click at [80, 151] on div "OSHA Training" at bounding box center [62, 153] width 114 height 8
